Goal: Transaction & Acquisition: Purchase product/service

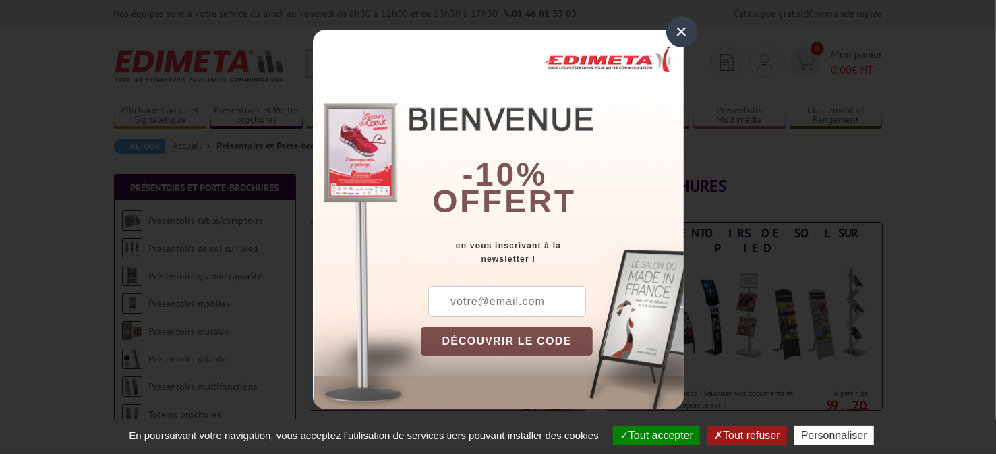
click at [678, 37] on div "×" at bounding box center [681, 31] width 31 height 31
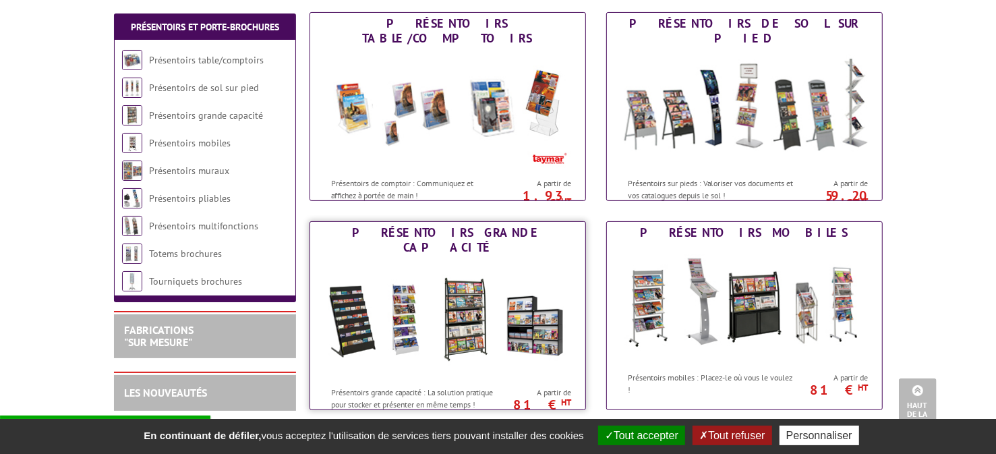
scroll to position [202, 0]
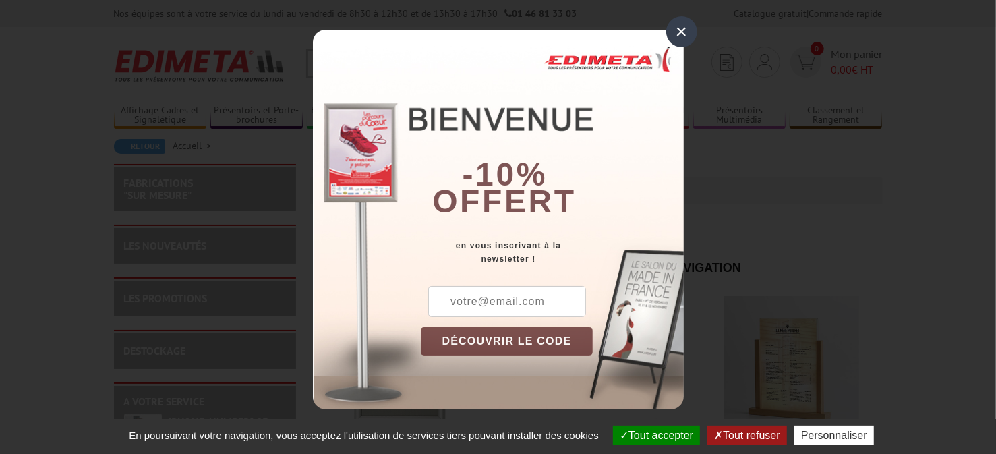
click at [680, 28] on div "×" at bounding box center [681, 31] width 31 height 31
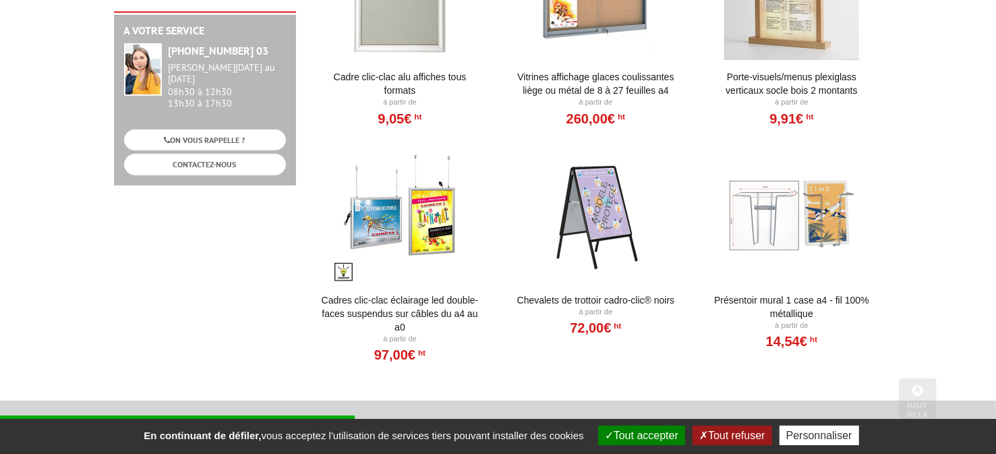
scroll to position [404, 0]
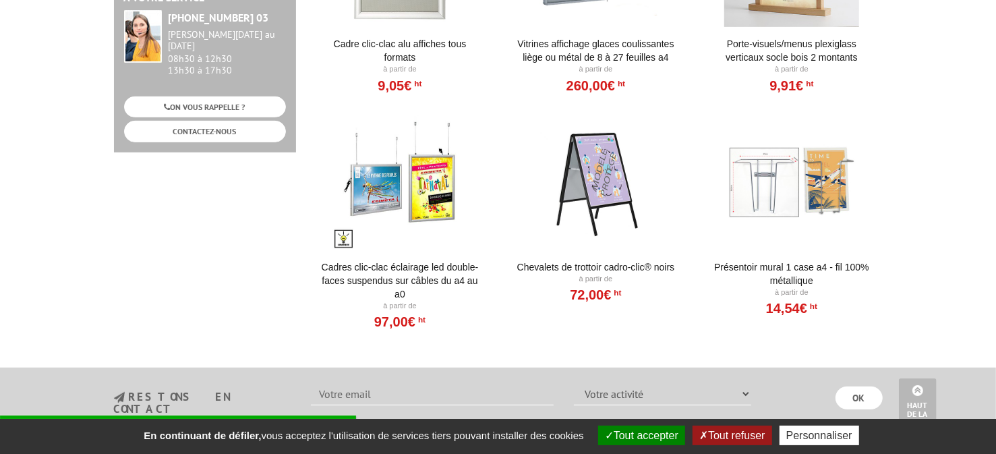
click at [793, 183] on div at bounding box center [792, 182] width 167 height 135
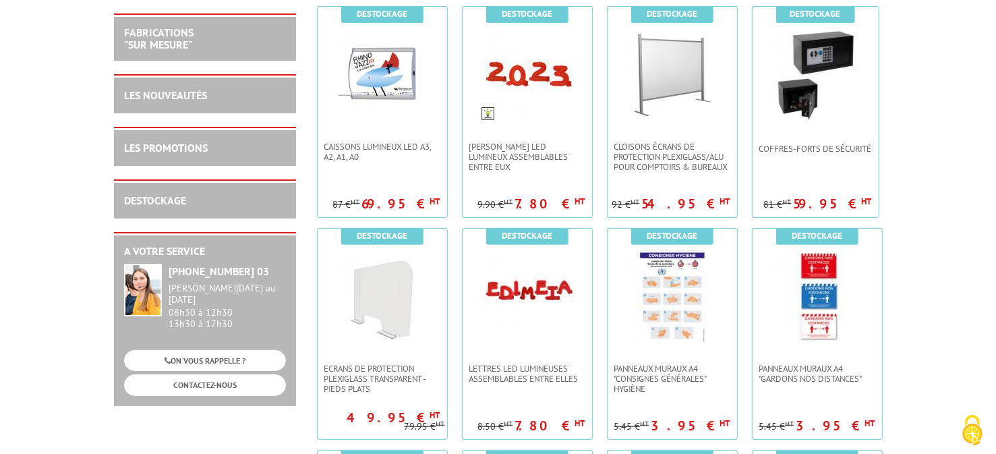
scroll to position [270, 0]
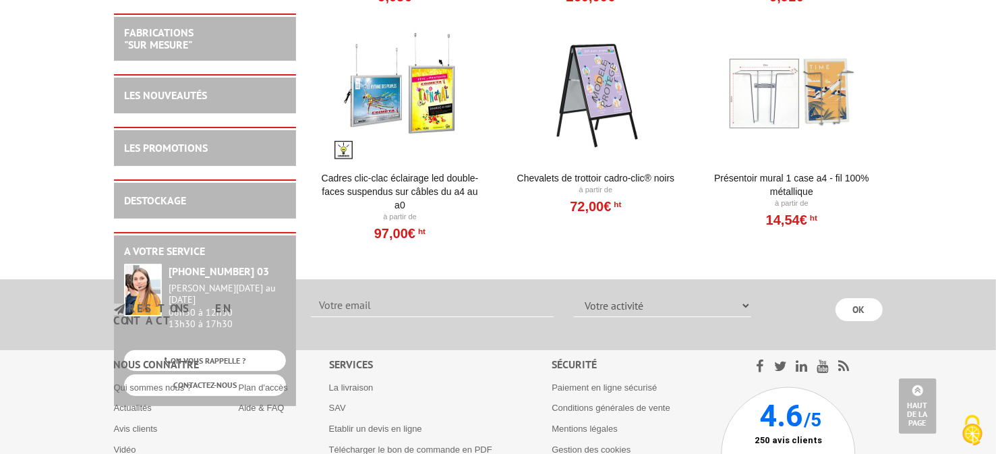
scroll to position [2681, 0]
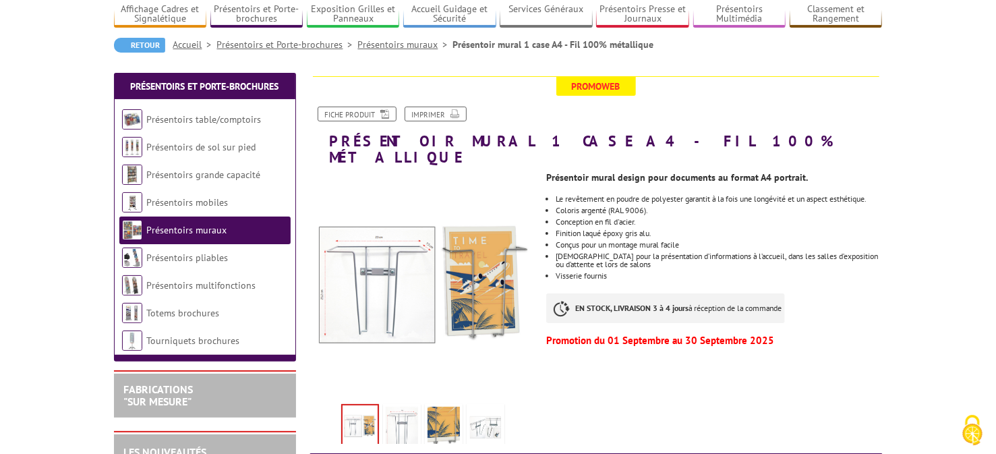
scroll to position [134, 0]
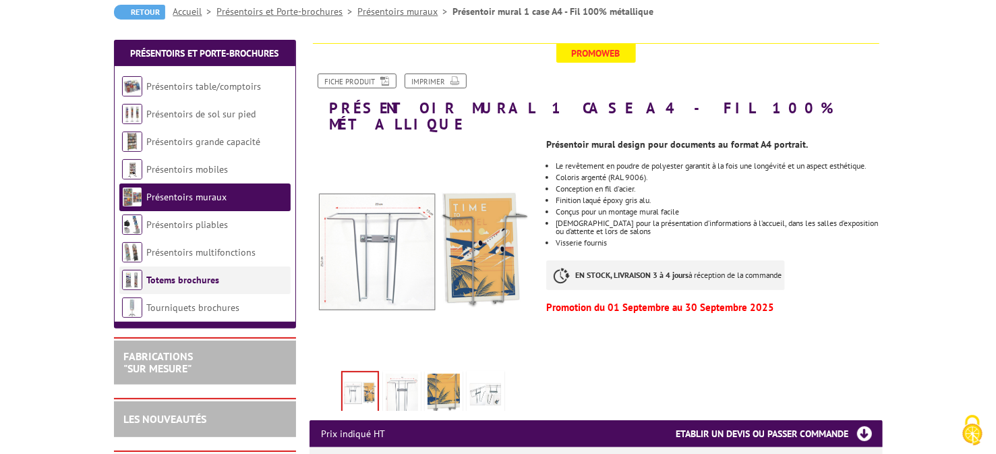
click at [193, 282] on link "Totems brochures" at bounding box center [183, 280] width 73 height 12
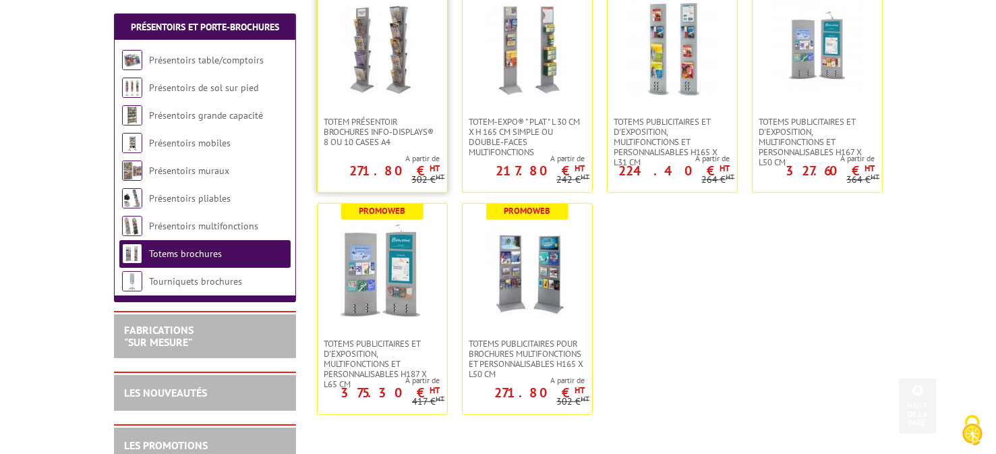
scroll to position [404, 0]
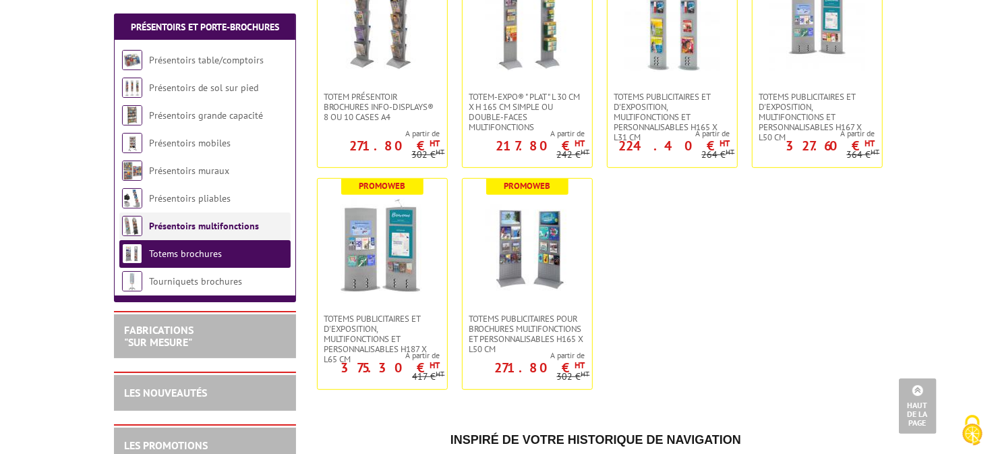
click at [192, 229] on link "Présentoirs multifonctions" at bounding box center [204, 226] width 110 height 12
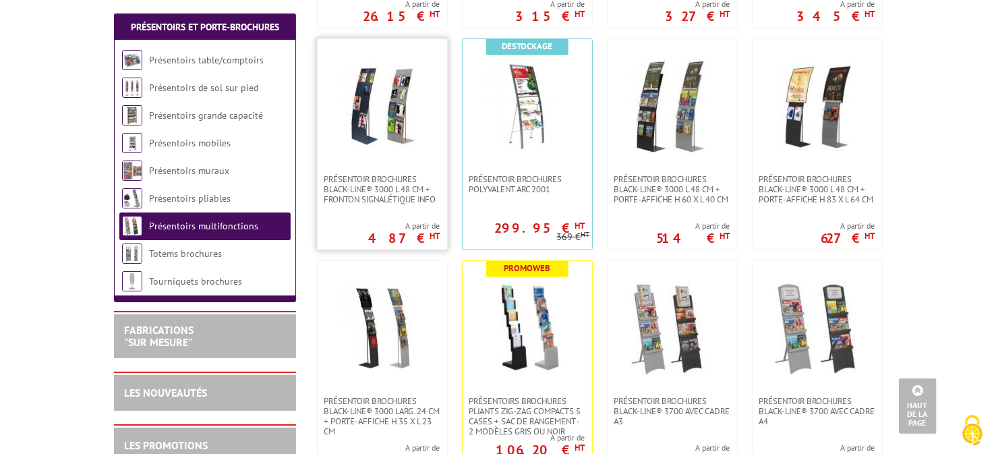
scroll to position [471, 0]
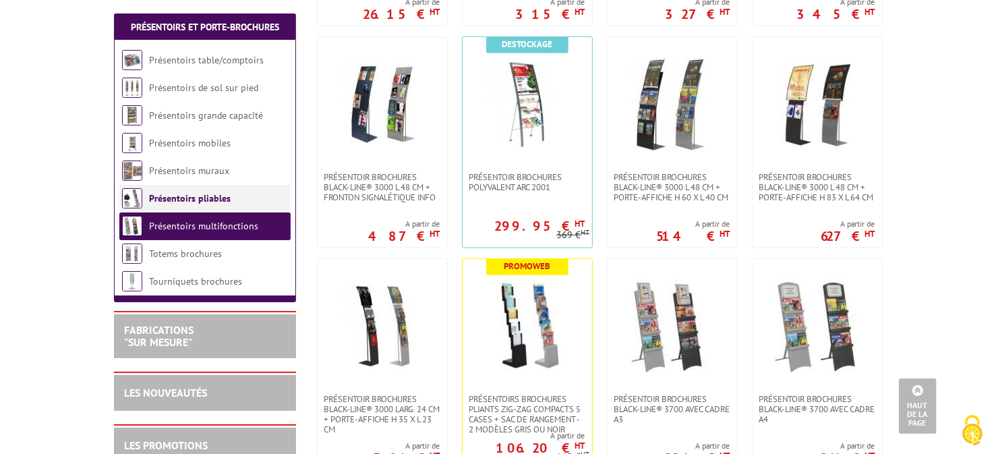
click at [206, 207] on li "Présentoirs pliables" at bounding box center [204, 199] width 171 height 28
click at [206, 199] on link "Présentoirs pliables" at bounding box center [190, 198] width 82 height 12
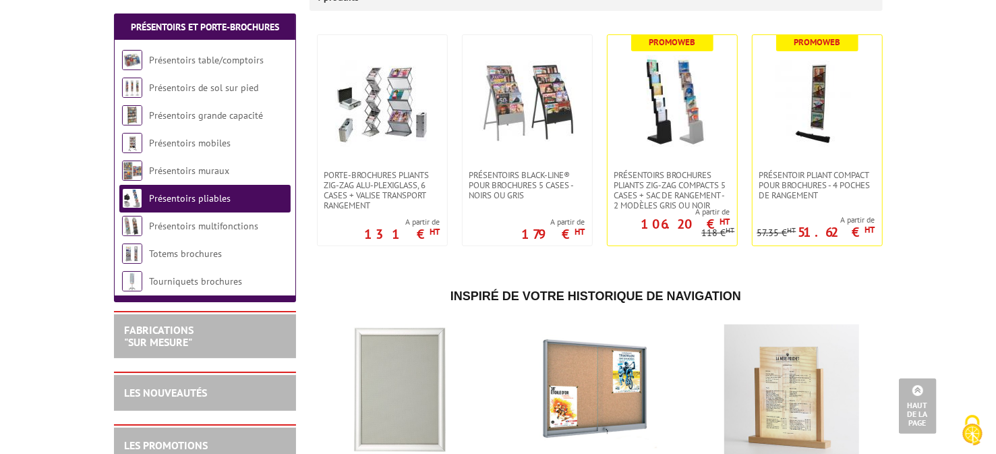
scroll to position [270, 0]
click at [191, 148] on li "Présentoirs mobiles" at bounding box center [204, 143] width 171 height 28
click at [191, 146] on link "Présentoirs mobiles" at bounding box center [190, 143] width 82 height 12
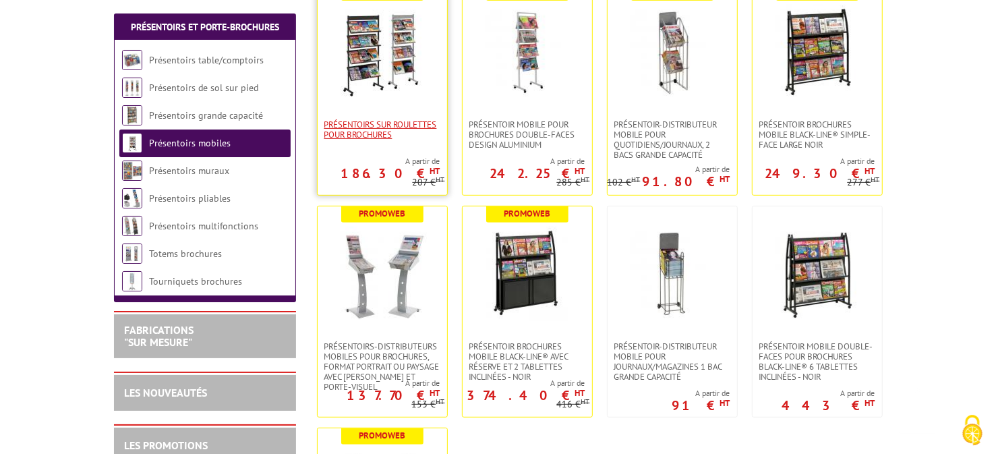
scroll to position [337, 0]
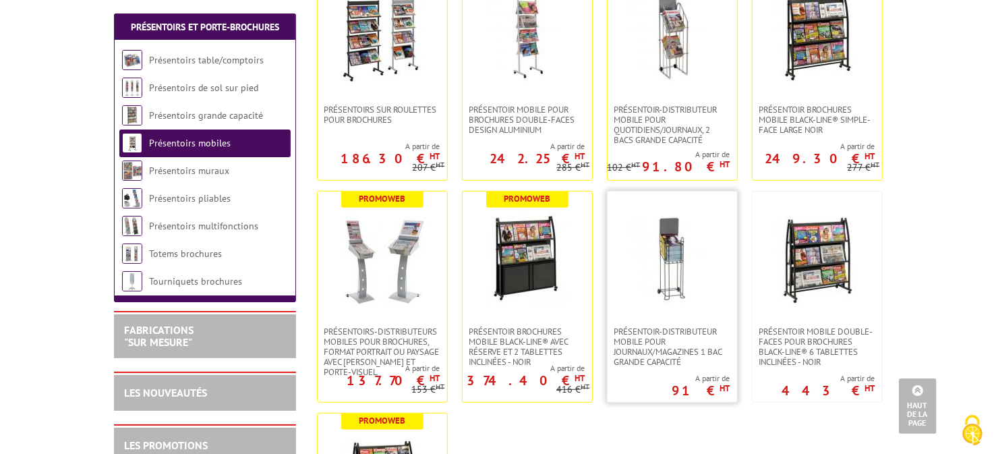
click at [664, 287] on img at bounding box center [672, 259] width 94 height 94
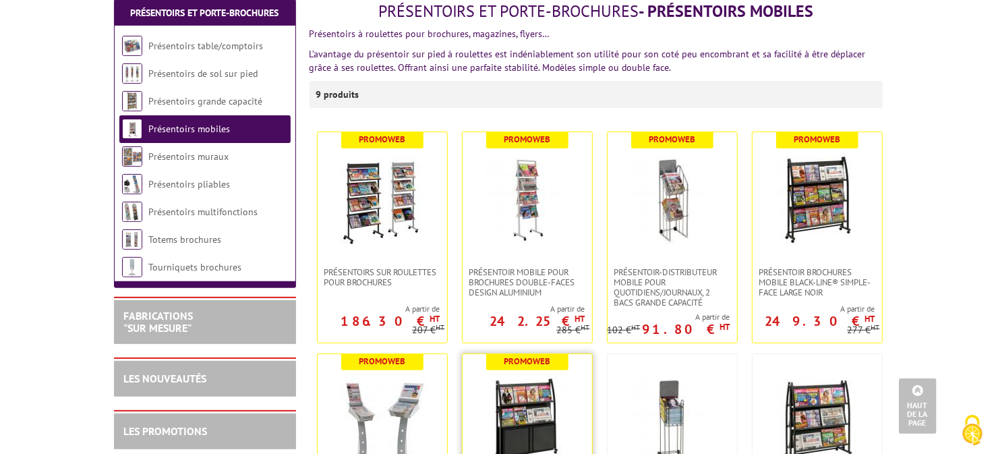
scroll to position [135, 0]
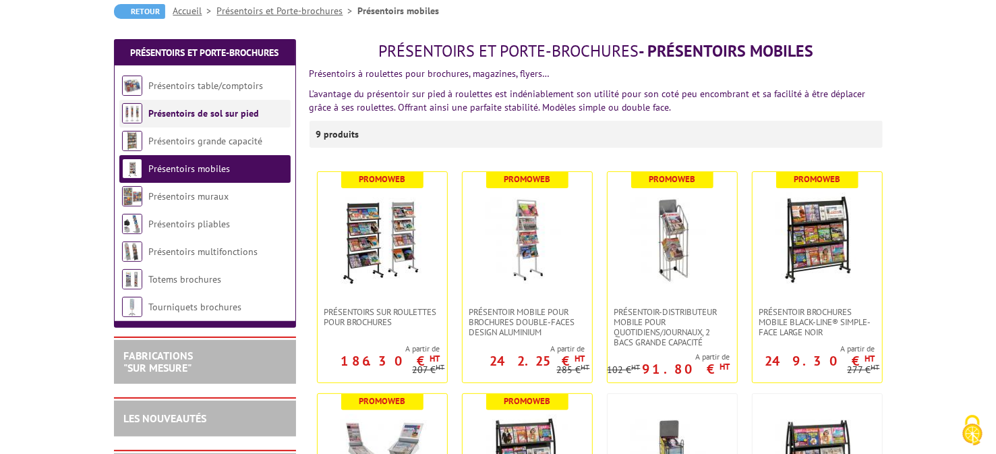
click at [206, 115] on link "Présentoirs de sol sur pied" at bounding box center [204, 113] width 111 height 12
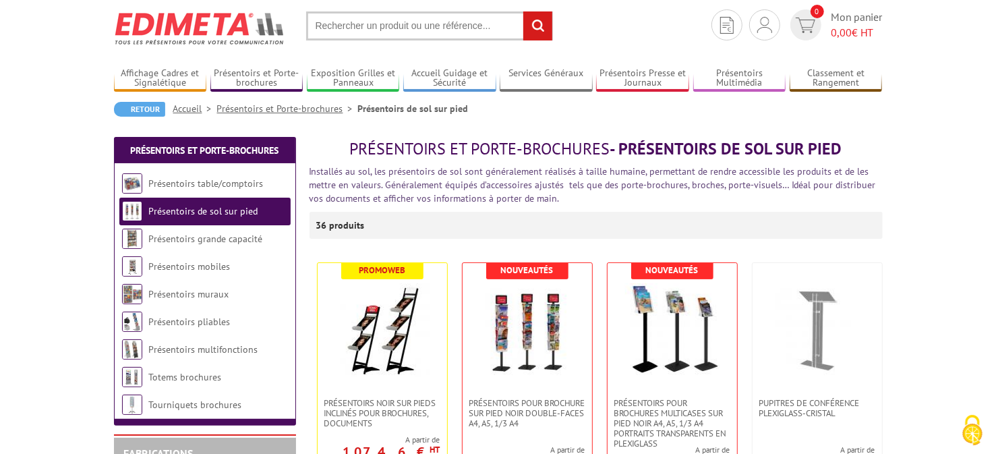
scroll to position [67, 0]
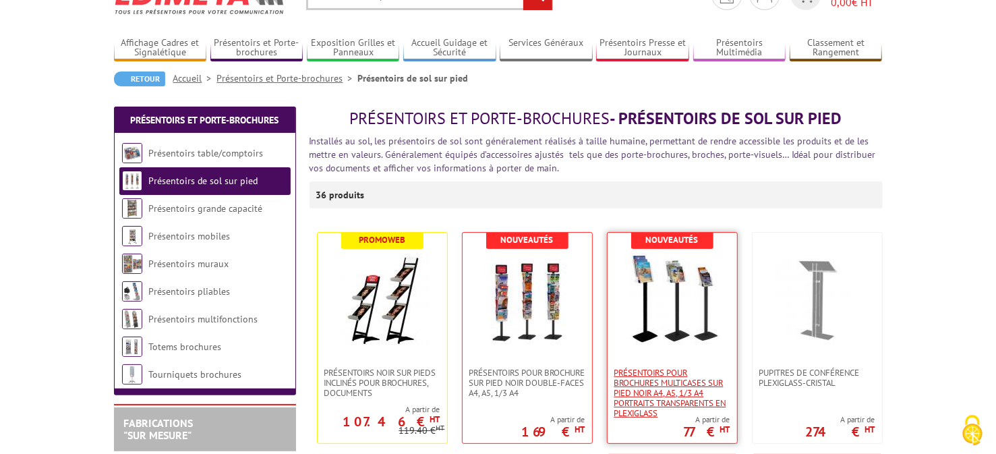
click at [654, 368] on span "Présentoirs pour brochures multicases sur pied NOIR A4, A5, 1/3 A4 Portraits tr…" at bounding box center [672, 393] width 116 height 51
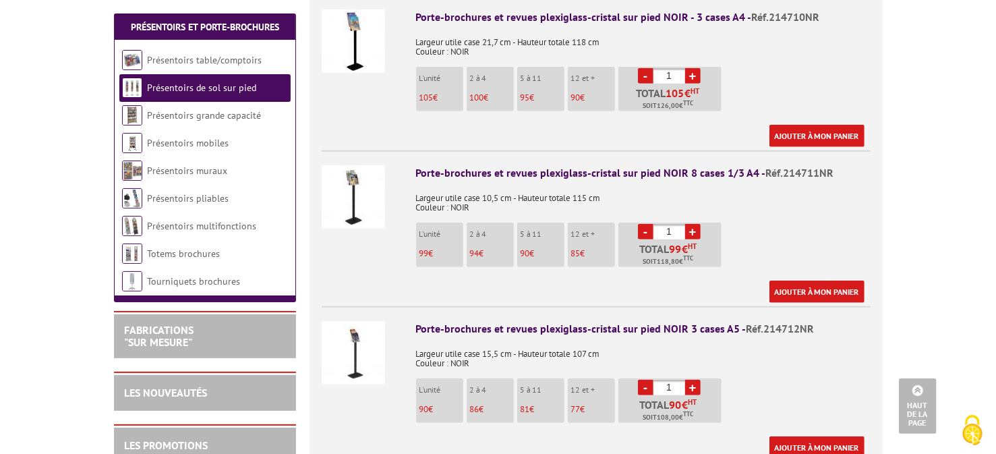
scroll to position [674, 0]
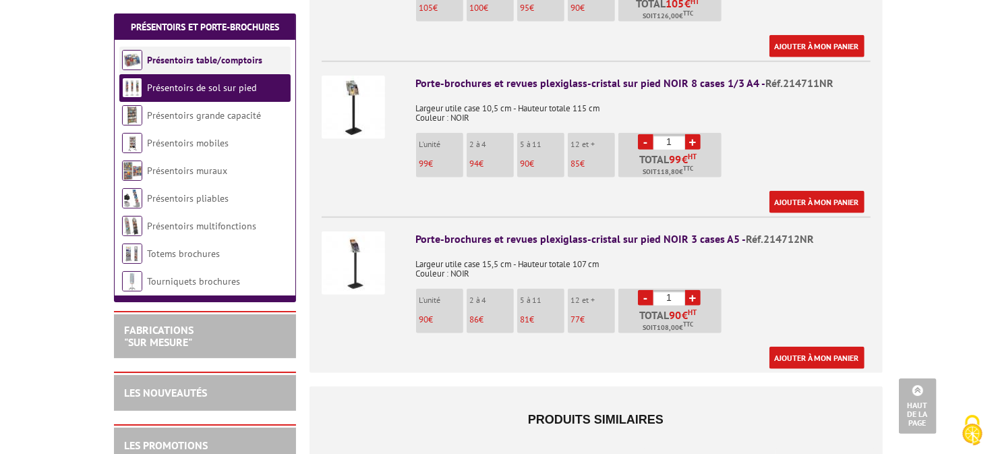
click at [236, 71] on li "Présentoirs table/comptoirs" at bounding box center [204, 61] width 171 height 28
click at [243, 61] on link "Présentoirs table/comptoirs" at bounding box center [204, 60] width 115 height 12
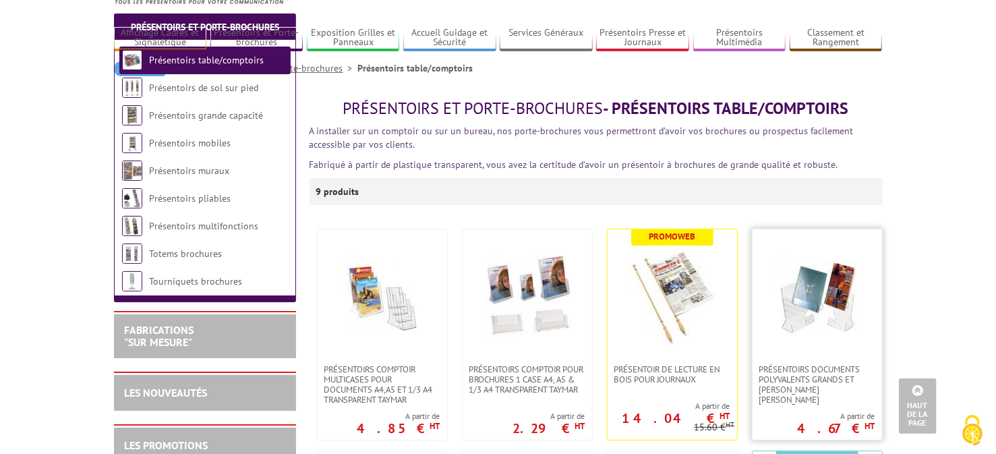
scroll to position [67, 0]
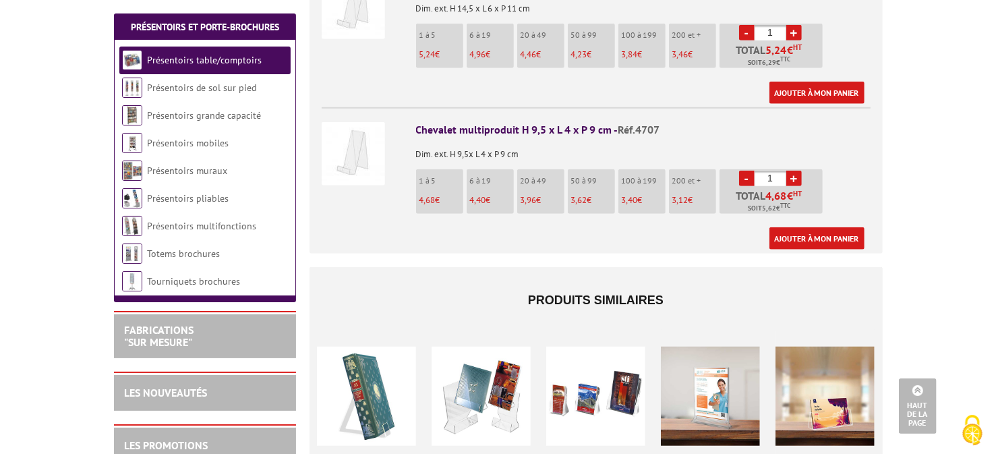
scroll to position [674, 0]
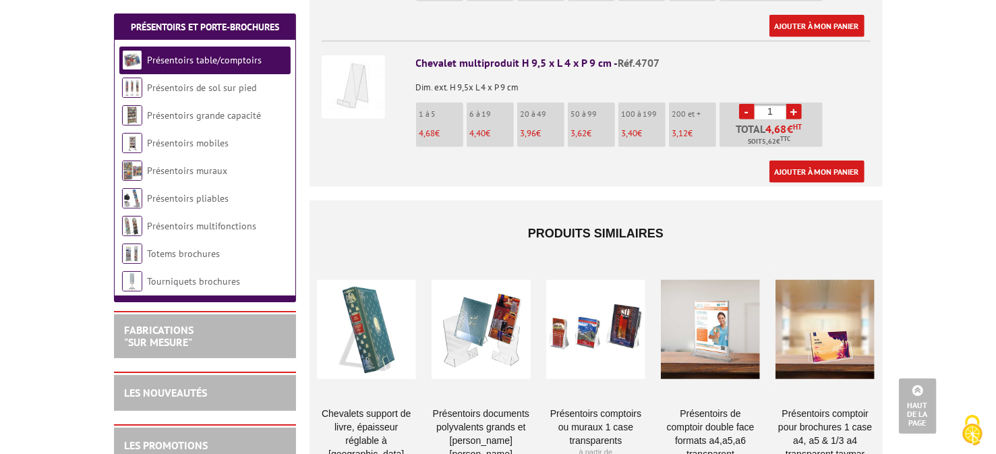
click at [366, 309] on div at bounding box center [366, 329] width 99 height 135
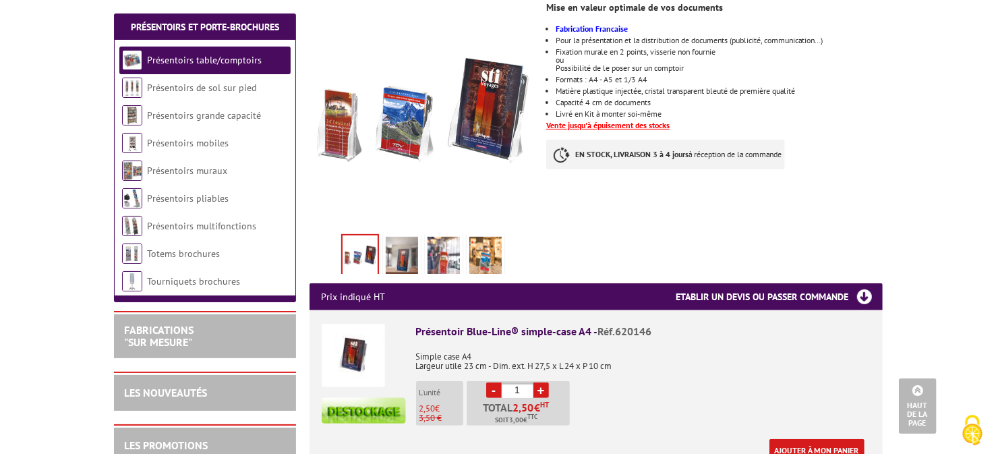
scroll to position [270, 0]
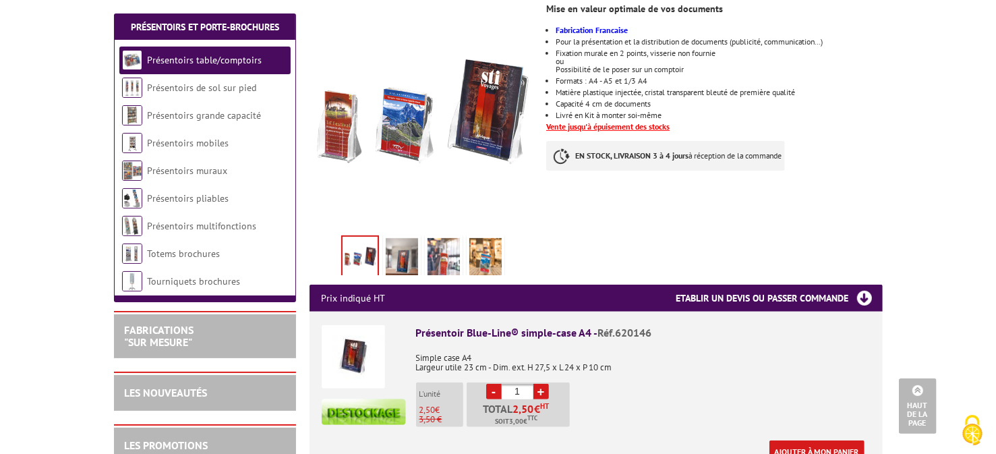
click at [406, 248] on img at bounding box center [402, 259] width 32 height 42
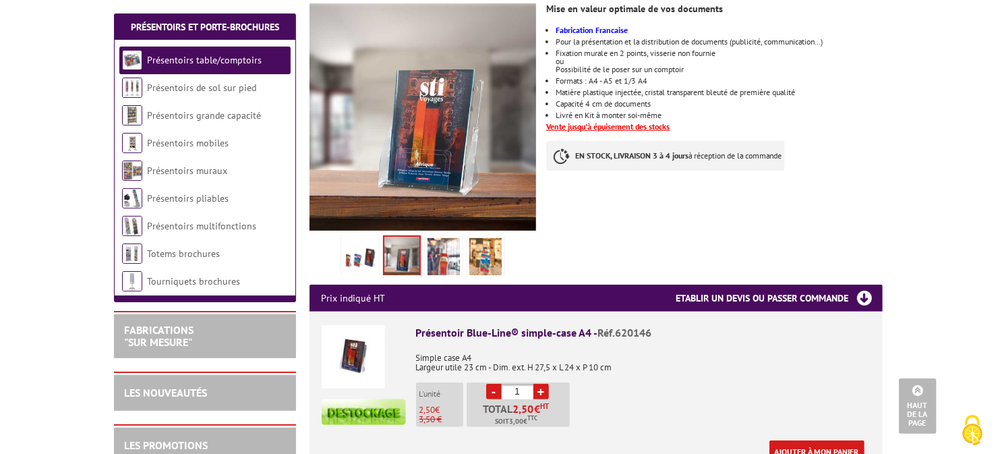
click at [438, 238] on img at bounding box center [444, 259] width 32 height 42
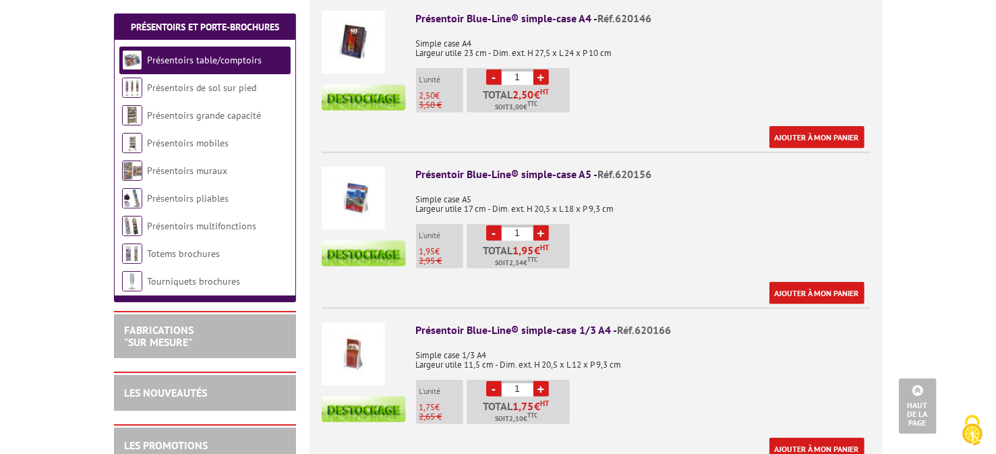
scroll to position [607, 0]
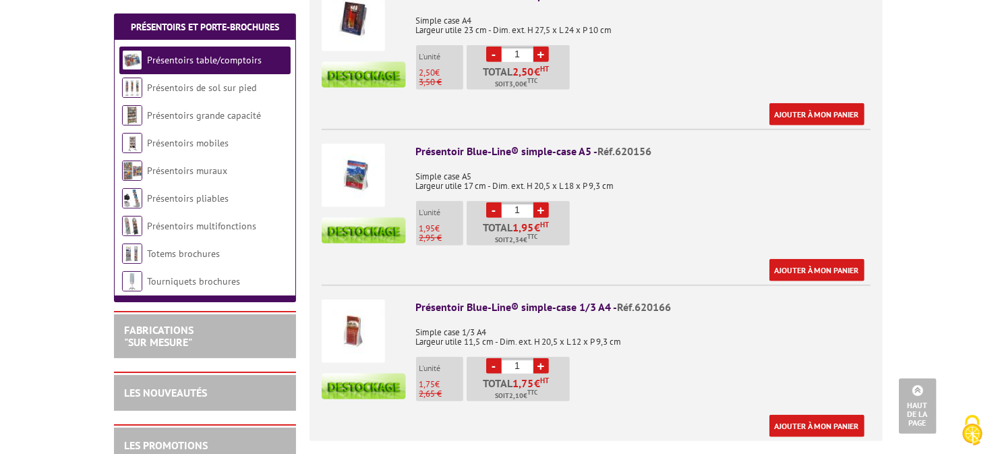
click at [354, 153] on img at bounding box center [353, 175] width 63 height 63
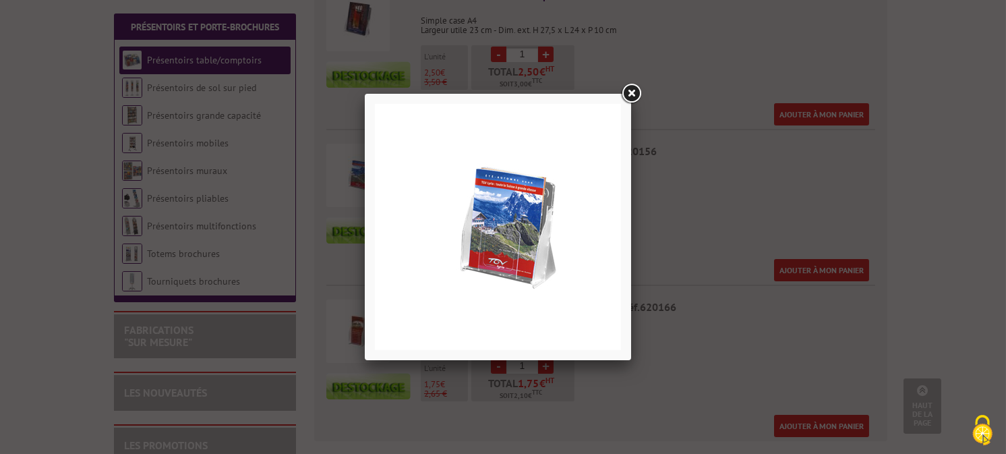
click at [627, 95] on link at bounding box center [631, 94] width 24 height 24
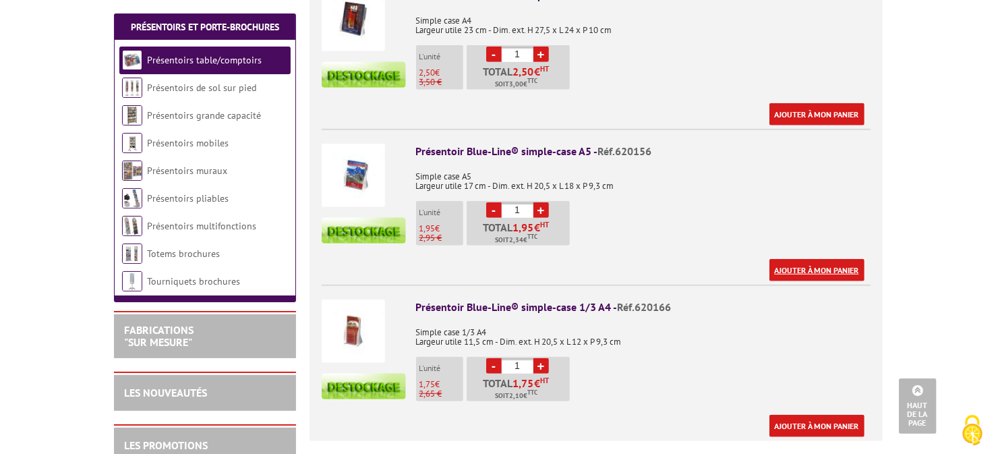
click at [821, 259] on link "Ajouter à mon panier" at bounding box center [817, 270] width 95 height 22
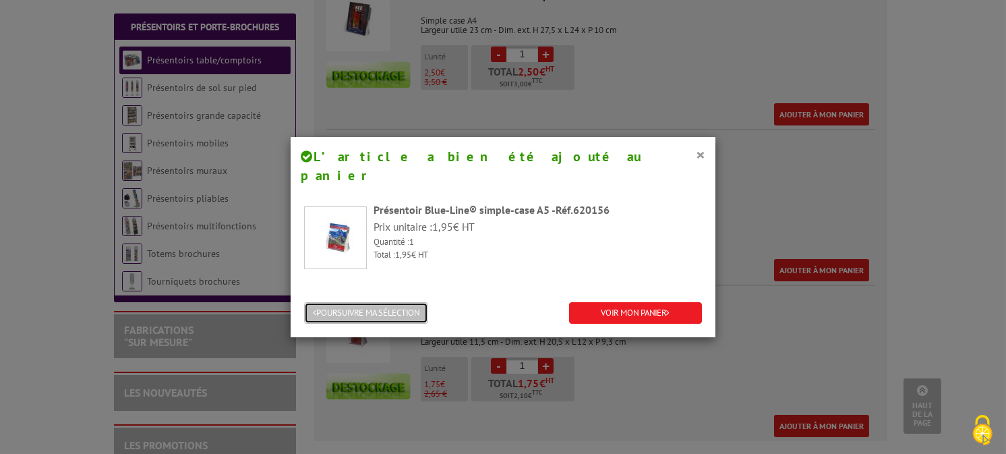
click at [393, 302] on button "POURSUIVRE MA SÉLECTION" at bounding box center [366, 313] width 124 height 22
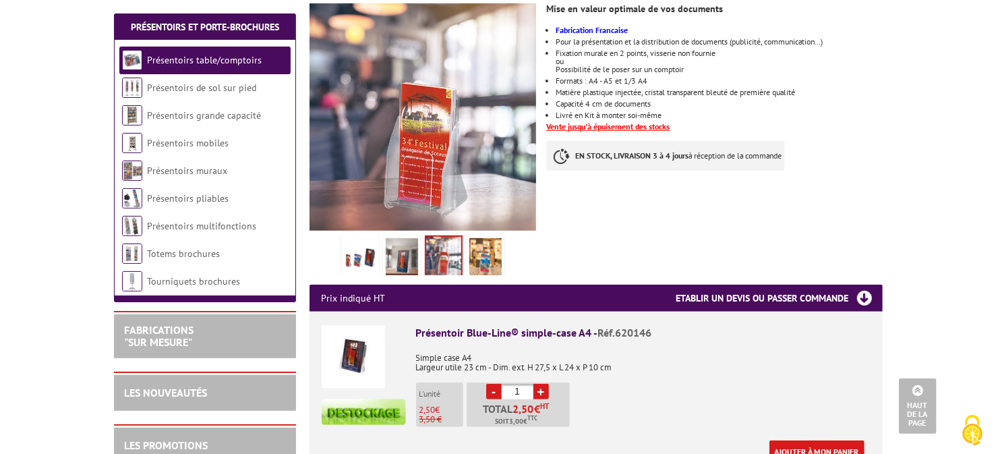
scroll to position [0, 0]
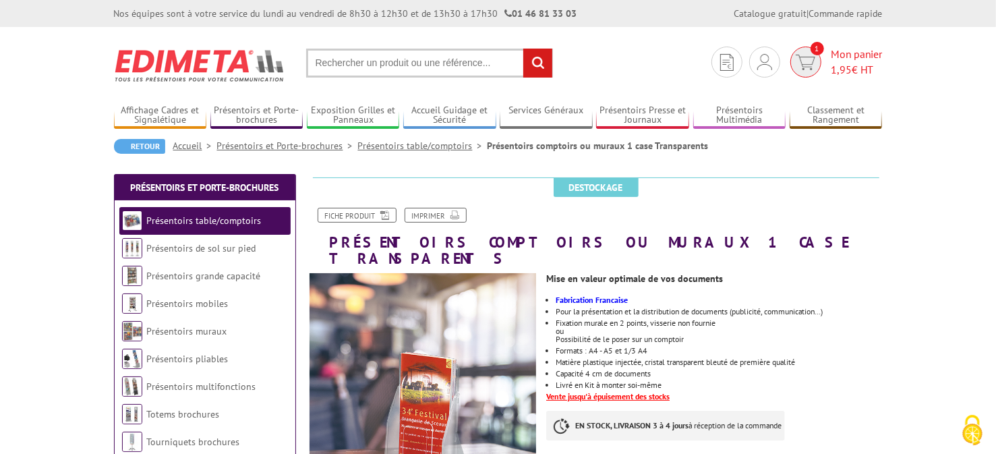
click at [807, 55] on img at bounding box center [806, 63] width 20 height 16
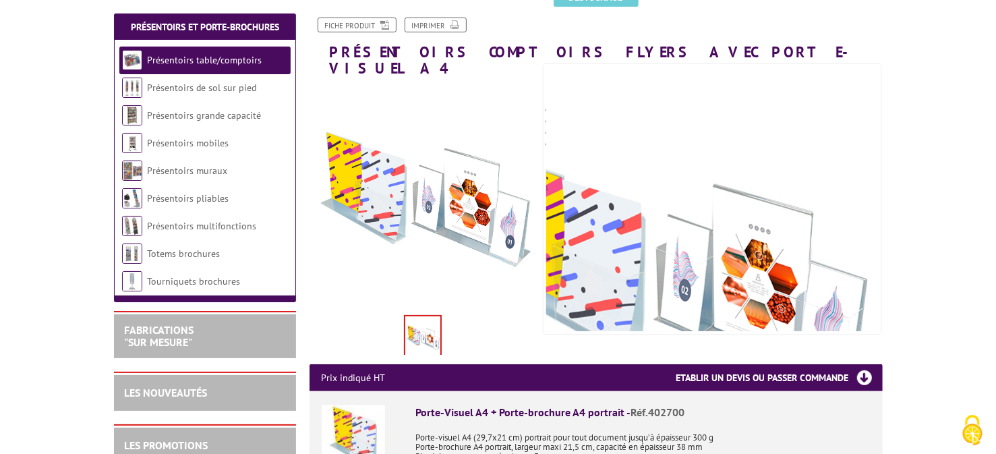
scroll to position [202, 0]
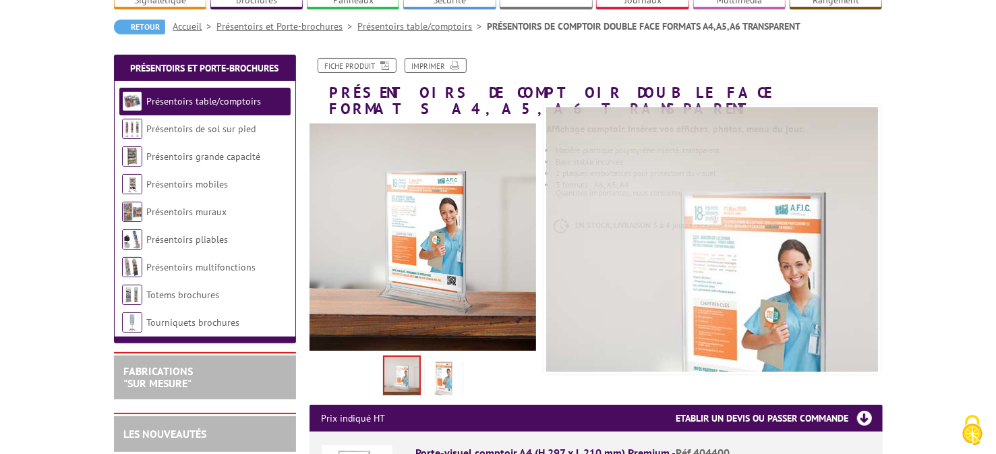
scroll to position [134, 0]
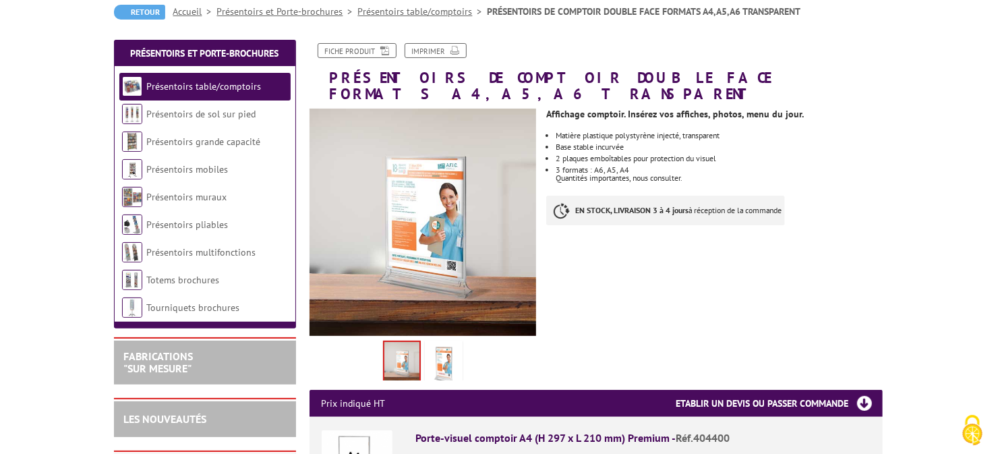
click at [411, 343] on img at bounding box center [401, 363] width 35 height 42
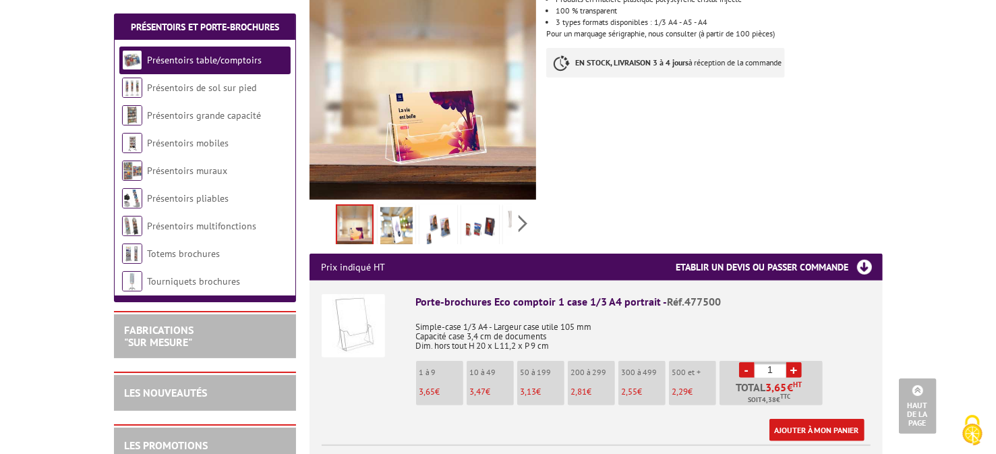
scroll to position [270, 0]
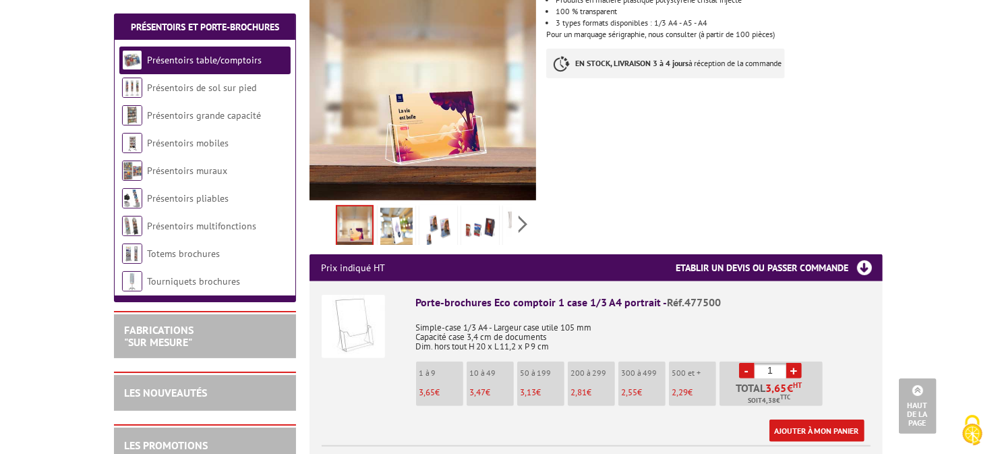
click at [385, 219] on img at bounding box center [396, 229] width 32 height 42
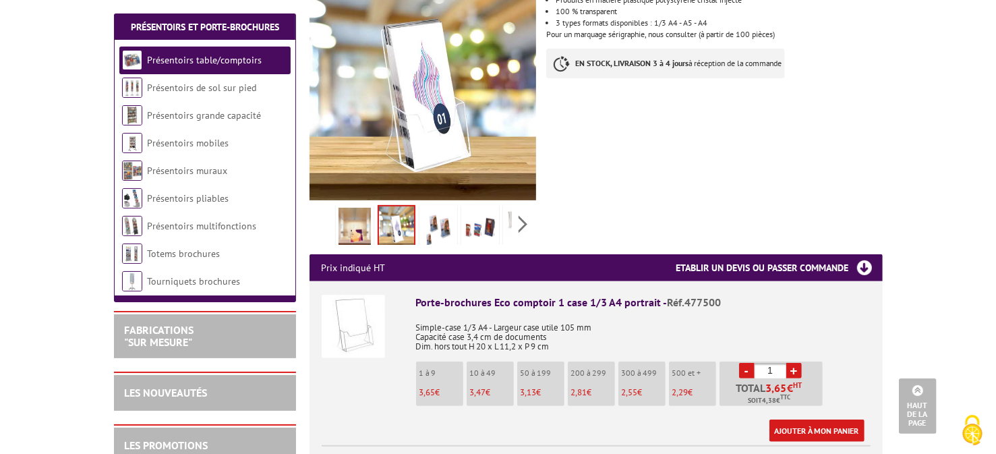
click at [433, 227] on img at bounding box center [438, 229] width 32 height 42
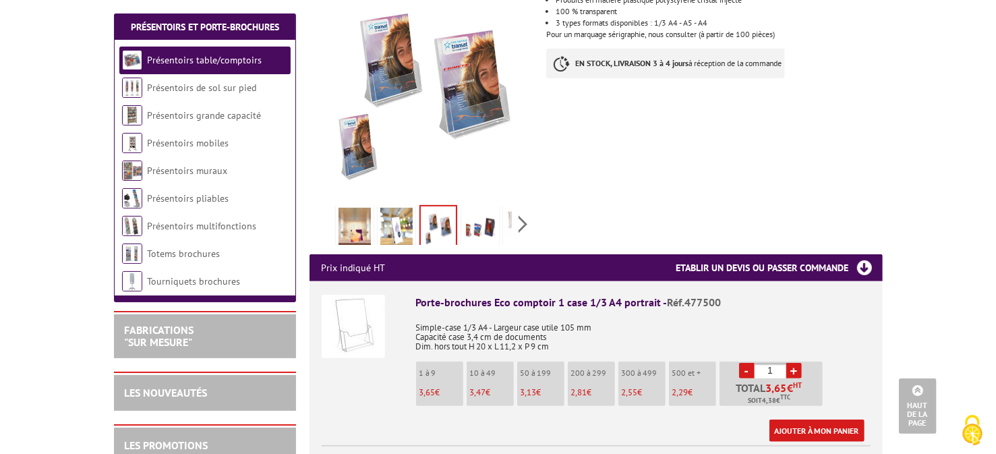
click at [471, 227] on img at bounding box center [480, 229] width 32 height 42
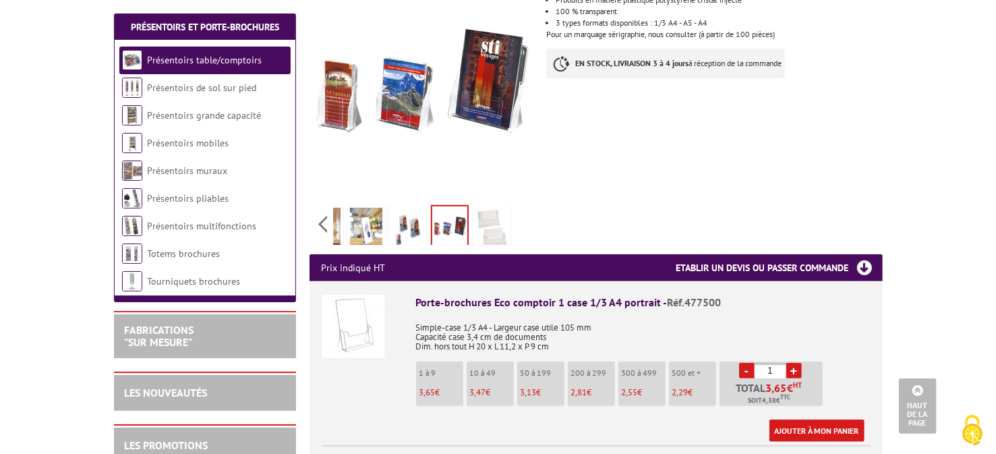
click at [527, 219] on div "Previous Next" at bounding box center [423, 223] width 227 height 47
click at [370, 233] on img at bounding box center [366, 229] width 32 height 42
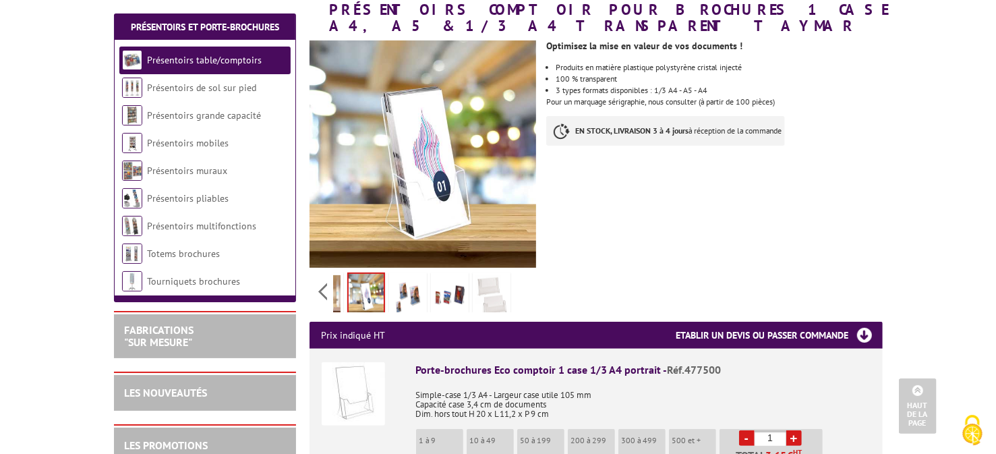
scroll to position [202, 0]
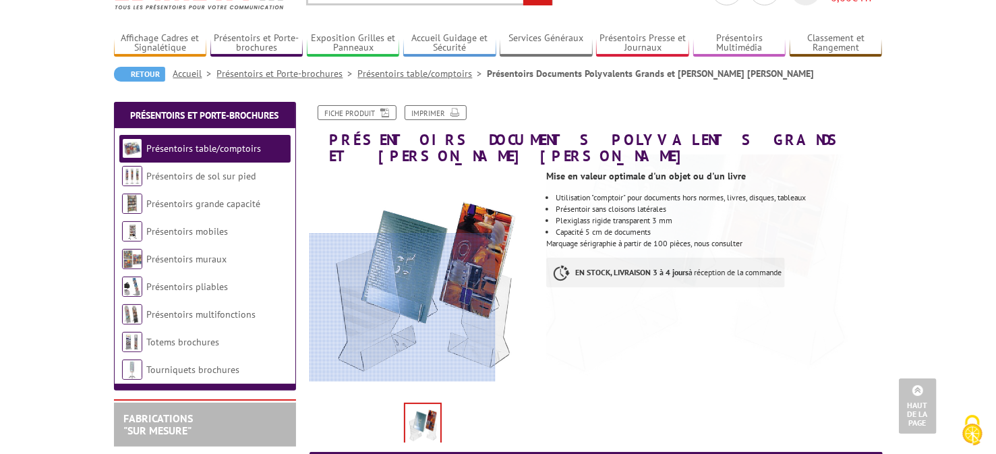
scroll to position [67, 0]
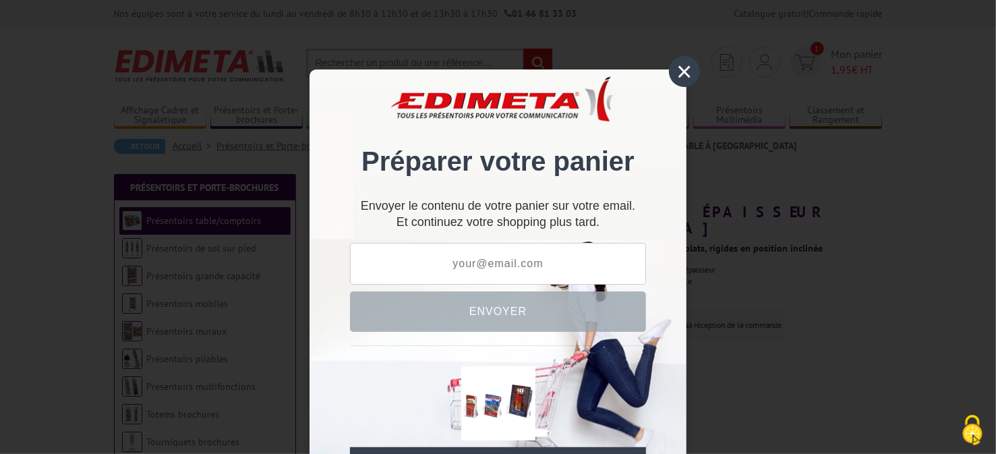
click at [685, 72] on div "×" at bounding box center [684, 71] width 31 height 31
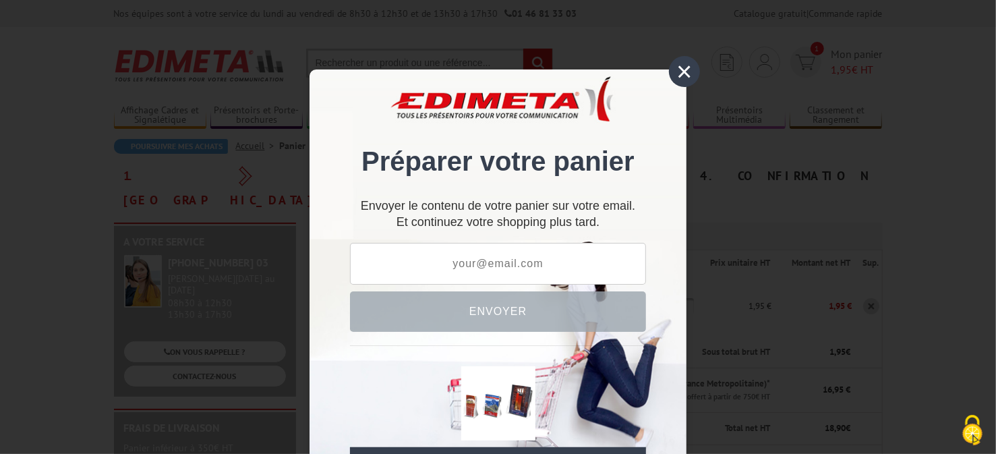
click at [558, 268] on input "text" at bounding box center [498, 264] width 296 height 42
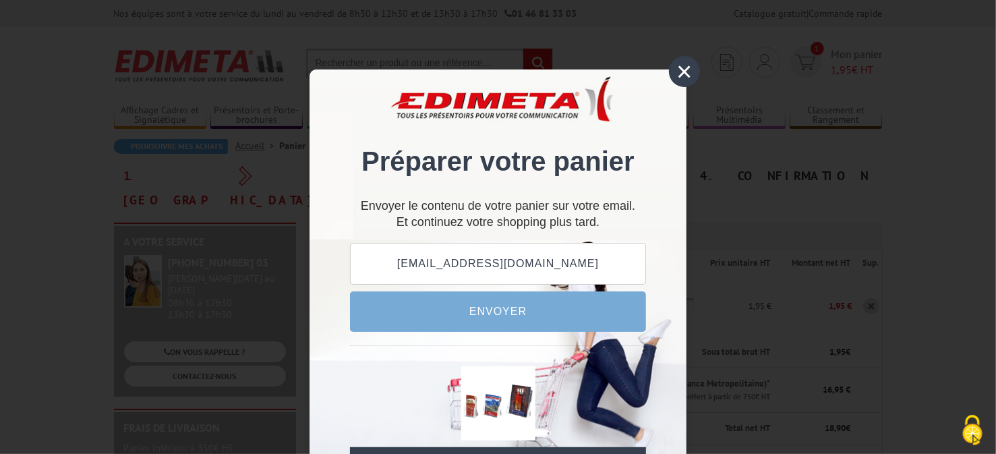
type input "veronik.lecoisauve@gmail.com"
click at [501, 312] on button "Envoyer" at bounding box center [498, 311] width 296 height 40
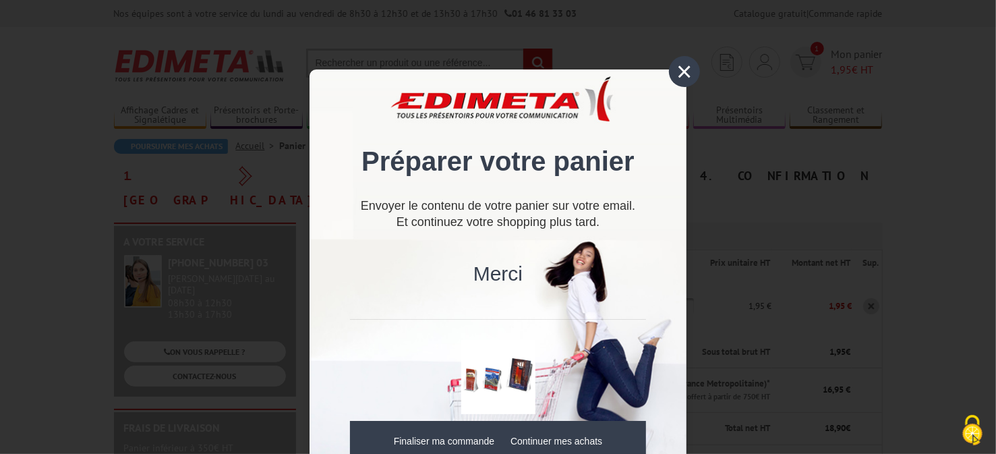
scroll to position [34, 0]
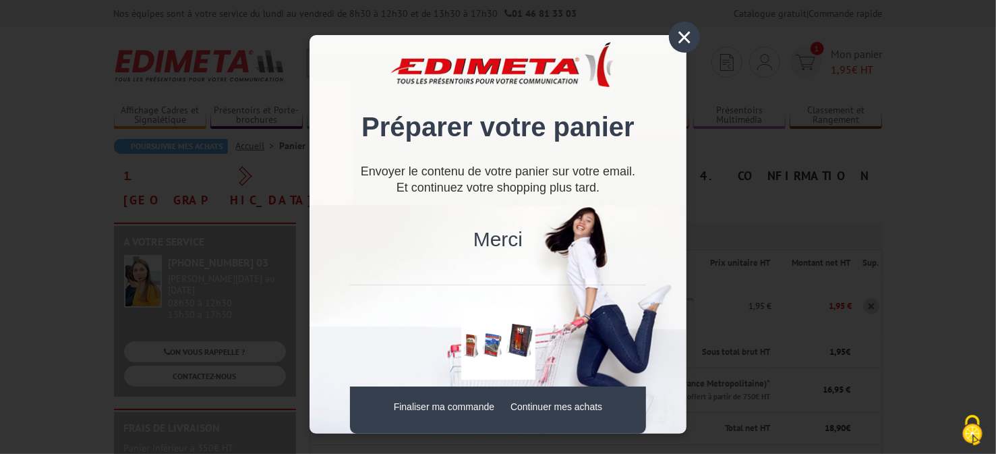
click at [467, 408] on link "Finaliser ma commande" at bounding box center [444, 406] width 100 height 11
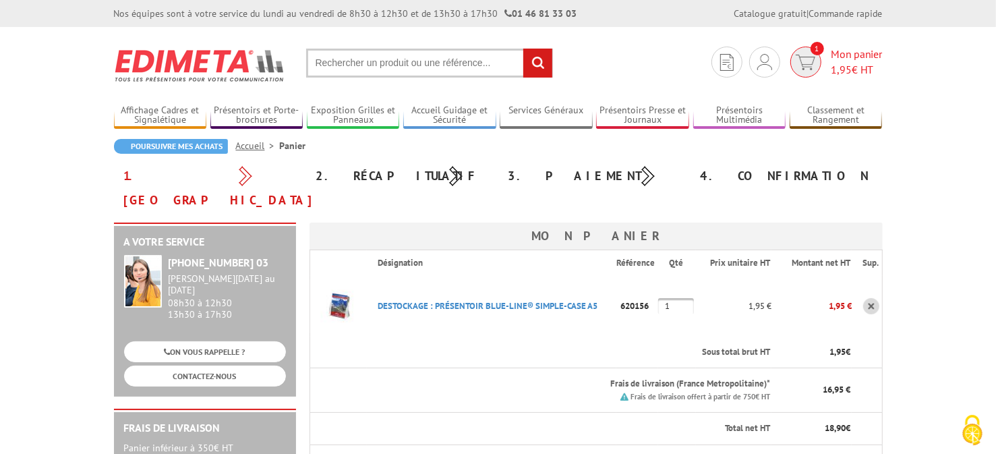
click at [815, 59] on span "1" at bounding box center [805, 62] width 31 height 31
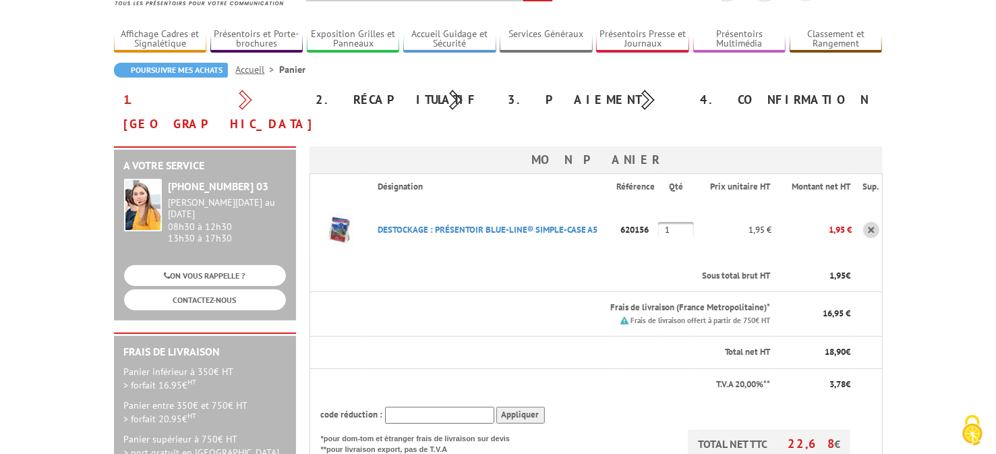
scroll to position [134, 0]
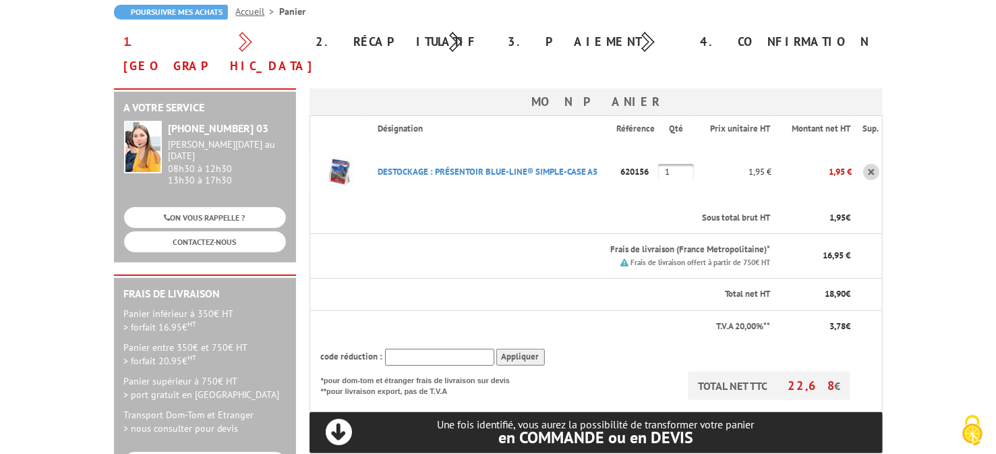
click at [874, 164] on link at bounding box center [871, 172] width 16 height 16
